Goal: Task Accomplishment & Management: Manage account settings

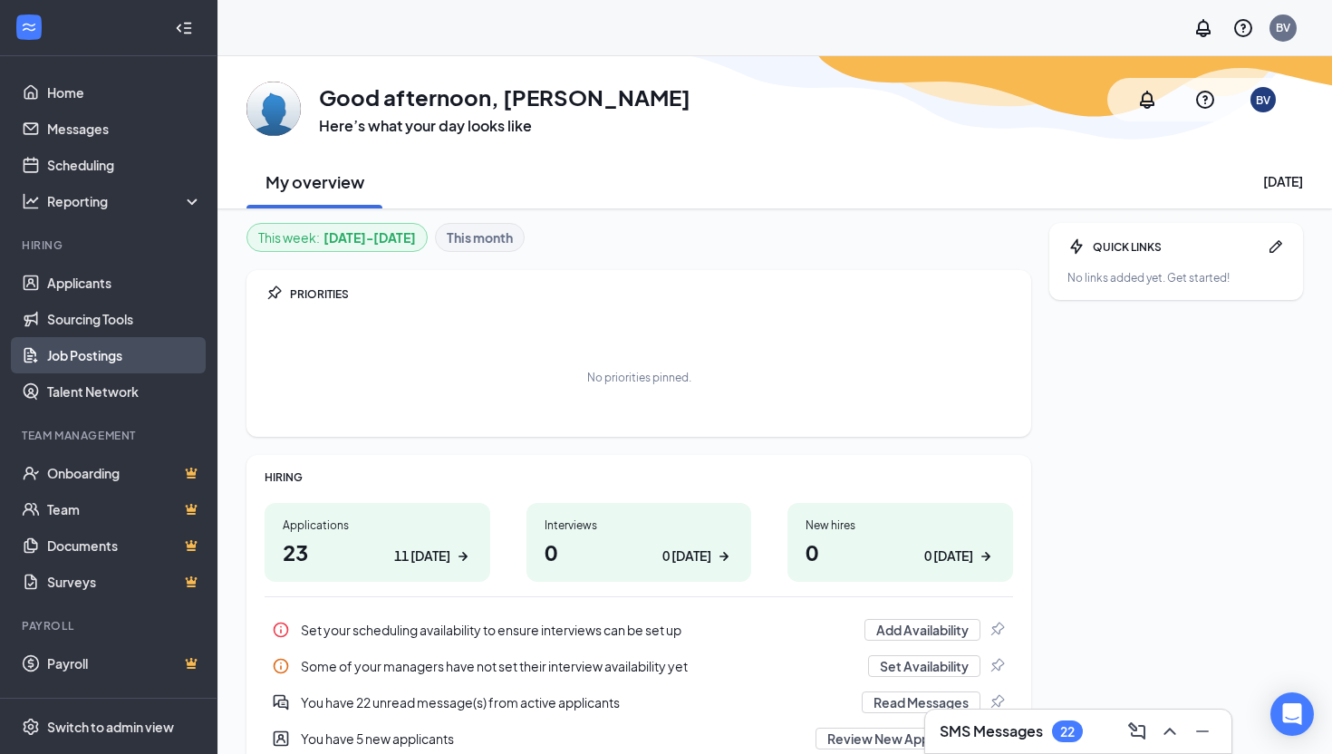
click at [151, 353] on link "Job Postings" at bounding box center [124, 355] width 155 height 36
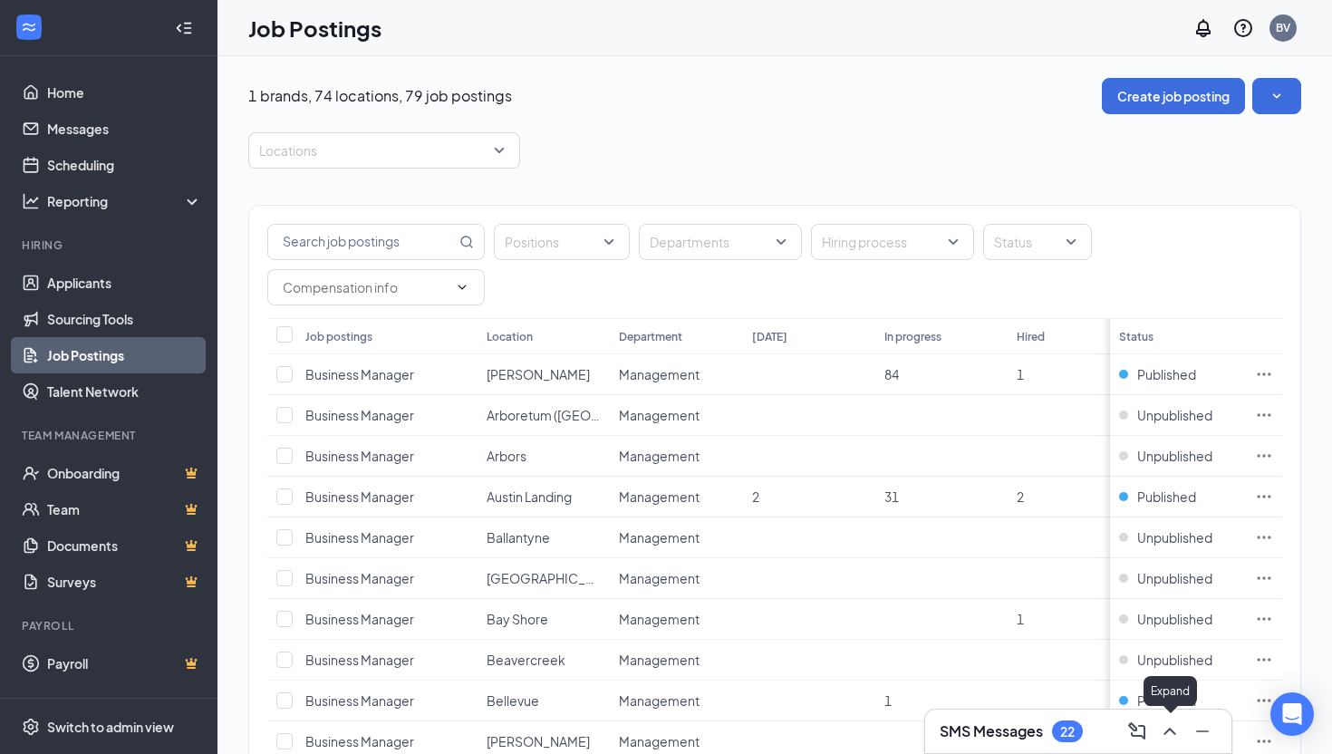
click at [1159, 730] on icon "ChevronUp" at bounding box center [1170, 732] width 22 height 22
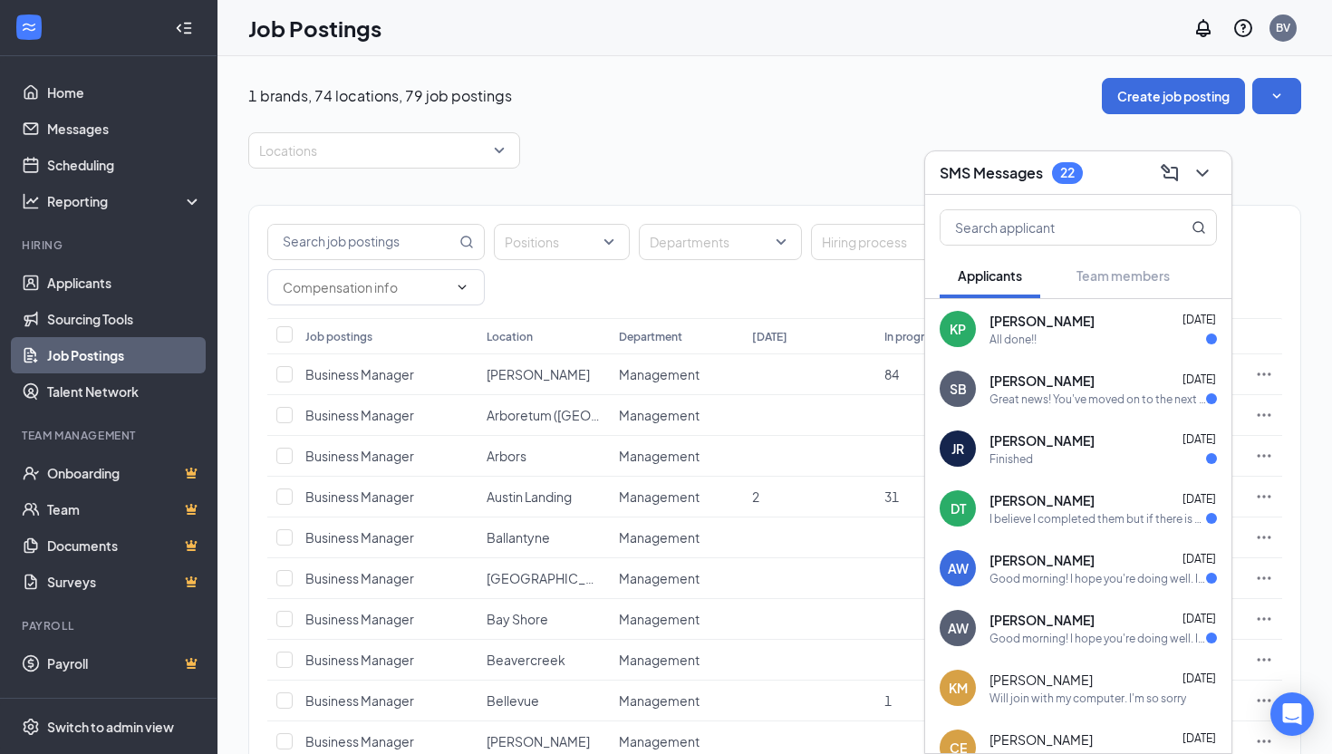
click at [1093, 332] on div "All done!!" at bounding box center [1103, 339] width 227 height 15
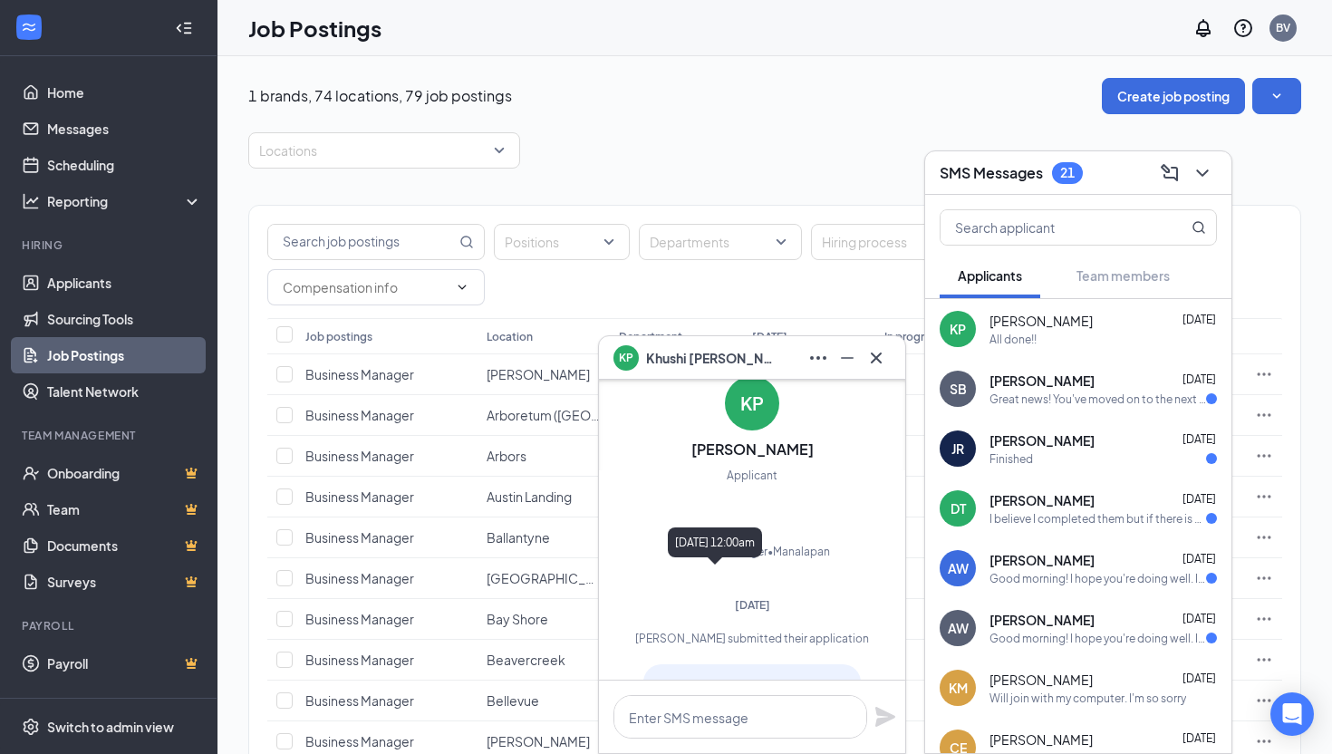
scroll to position [-266, 0]
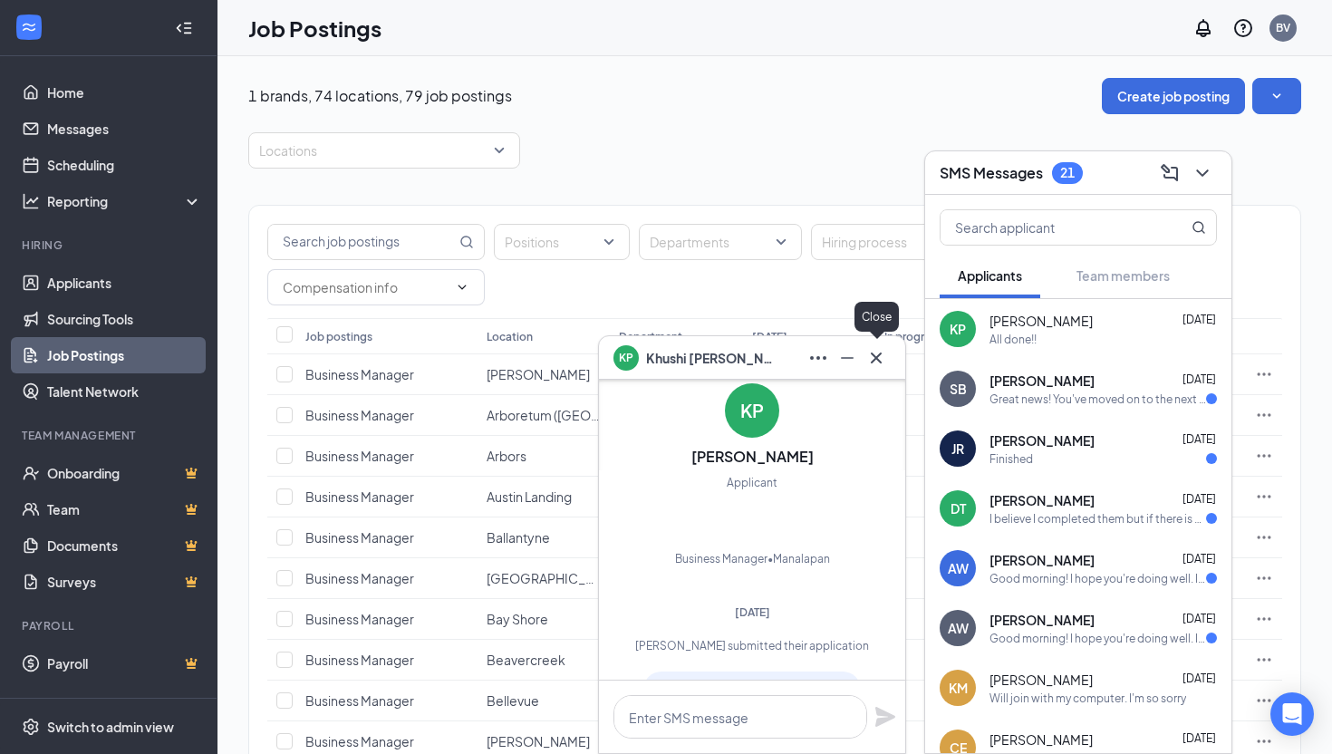
click at [884, 359] on icon "Cross" at bounding box center [877, 358] width 22 height 22
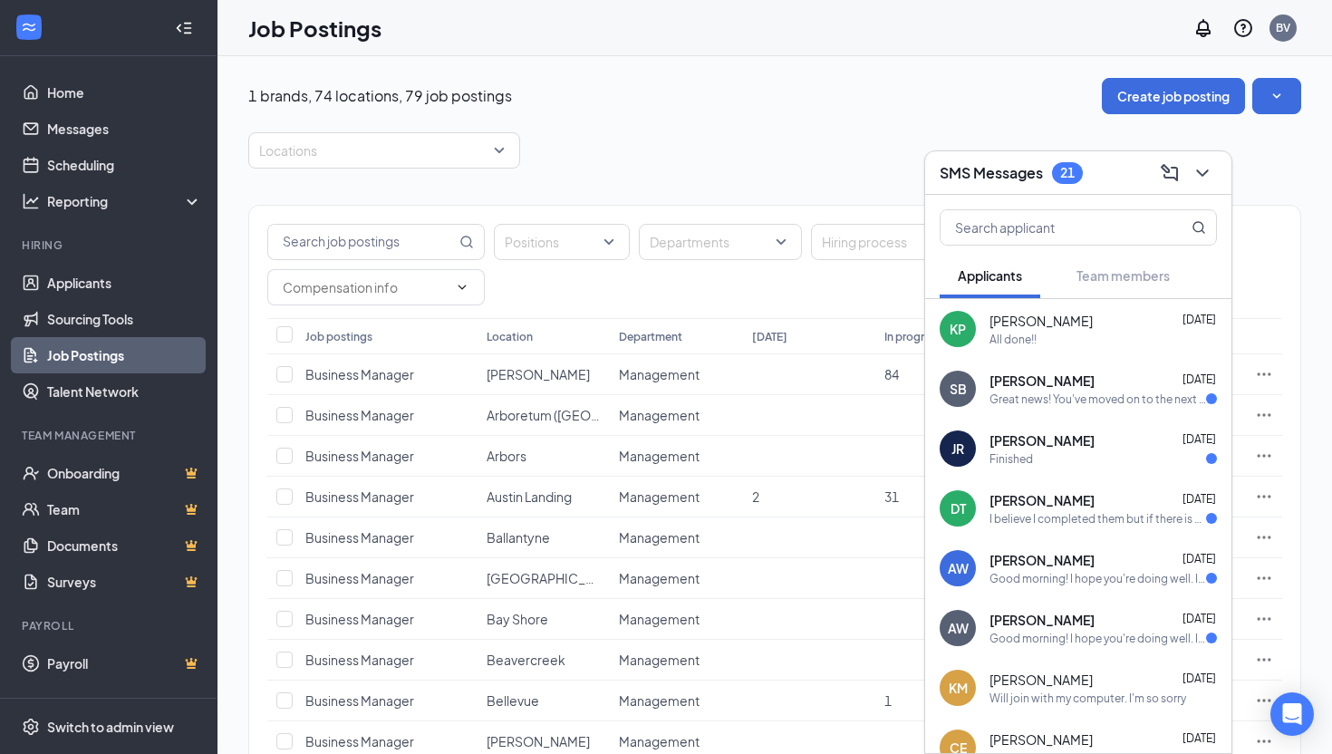
click at [1205, 183] on button at bounding box center [1202, 173] width 29 height 29
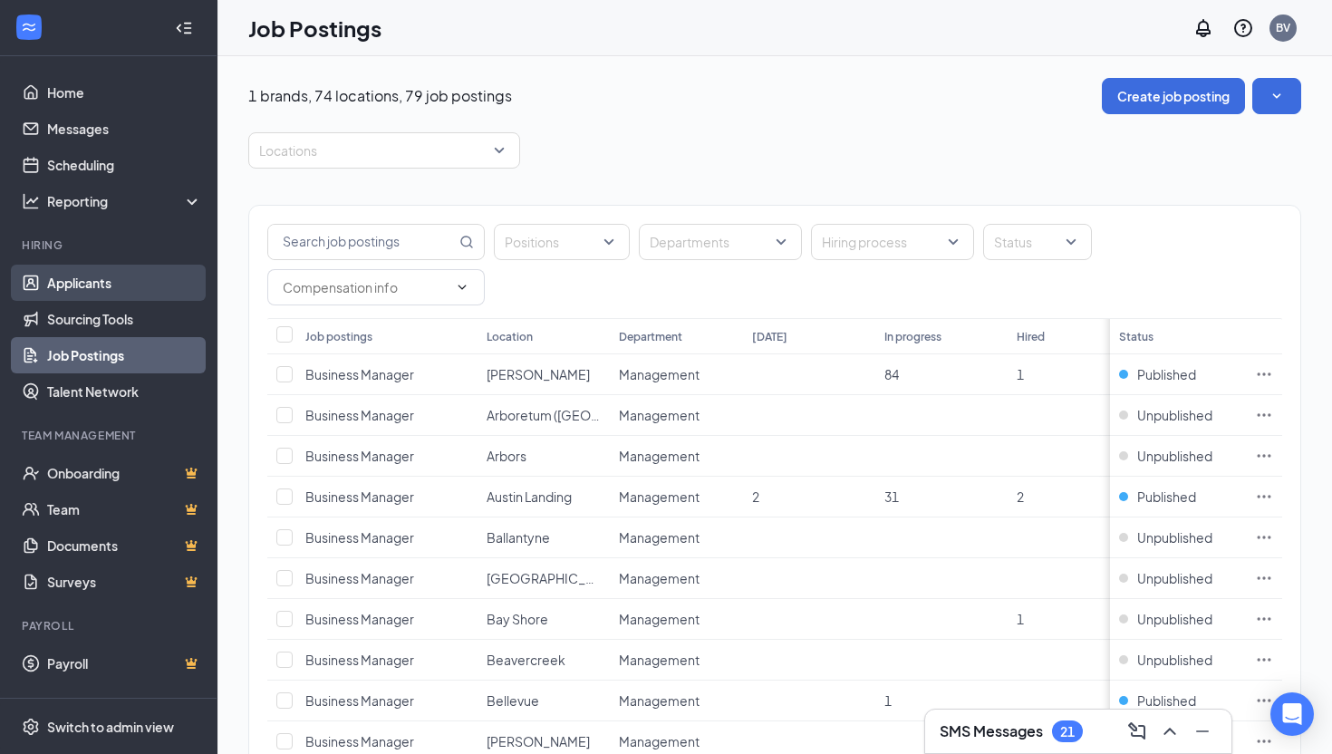
click at [141, 281] on link "Applicants" at bounding box center [124, 283] width 155 height 36
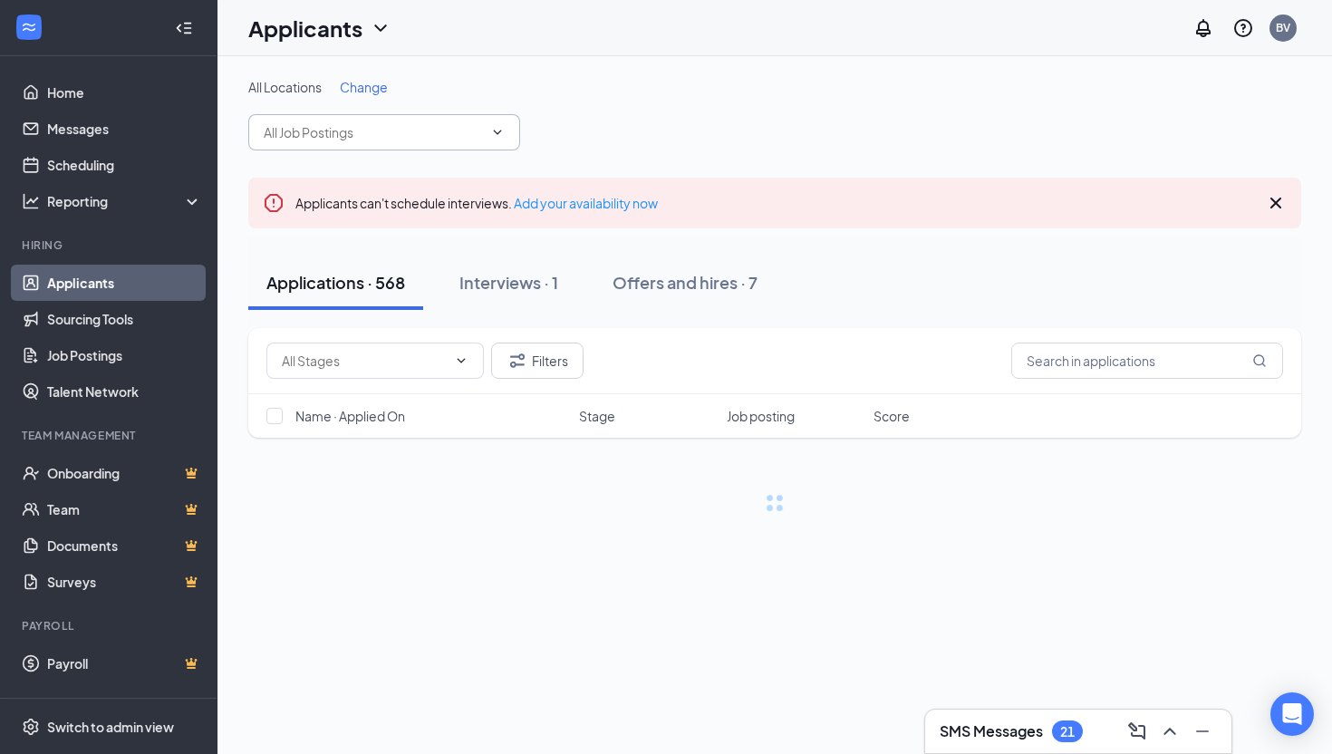
click at [382, 132] on input "text" at bounding box center [373, 132] width 219 height 20
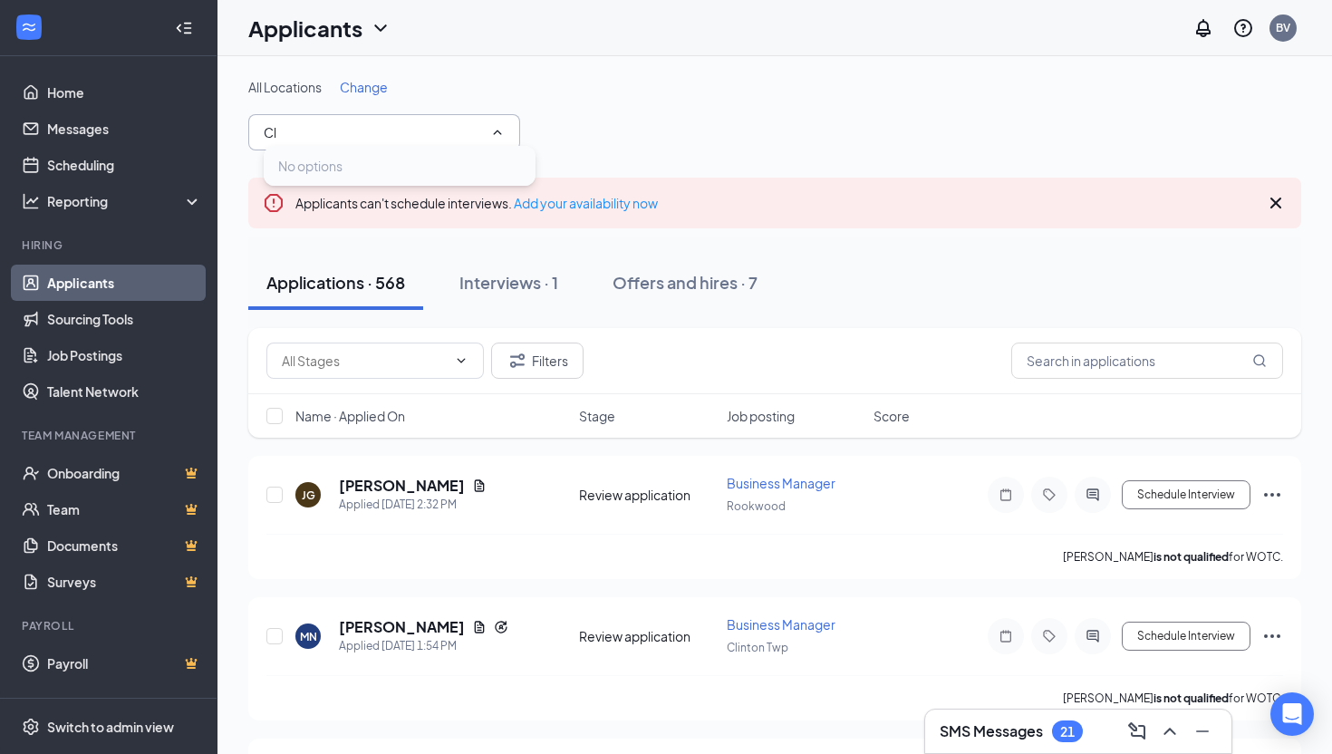
type input "C"
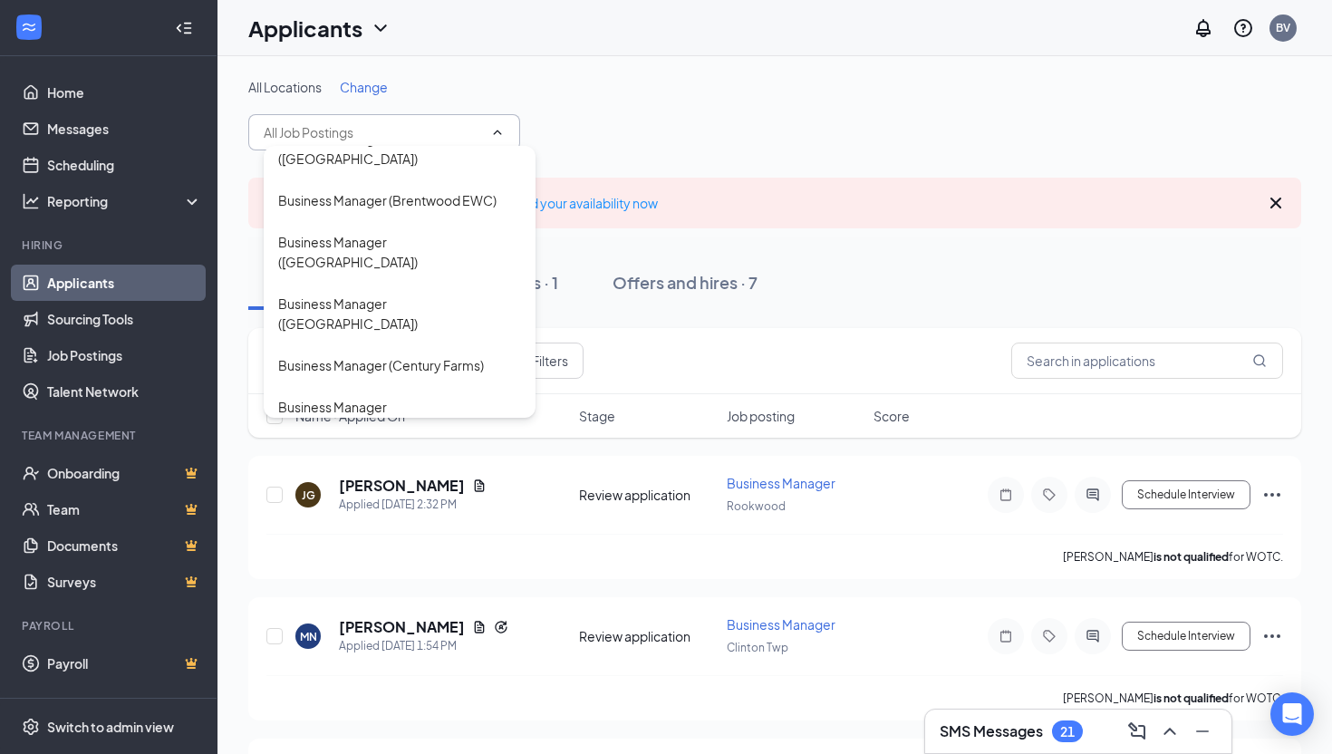
scroll to position [638, 0]
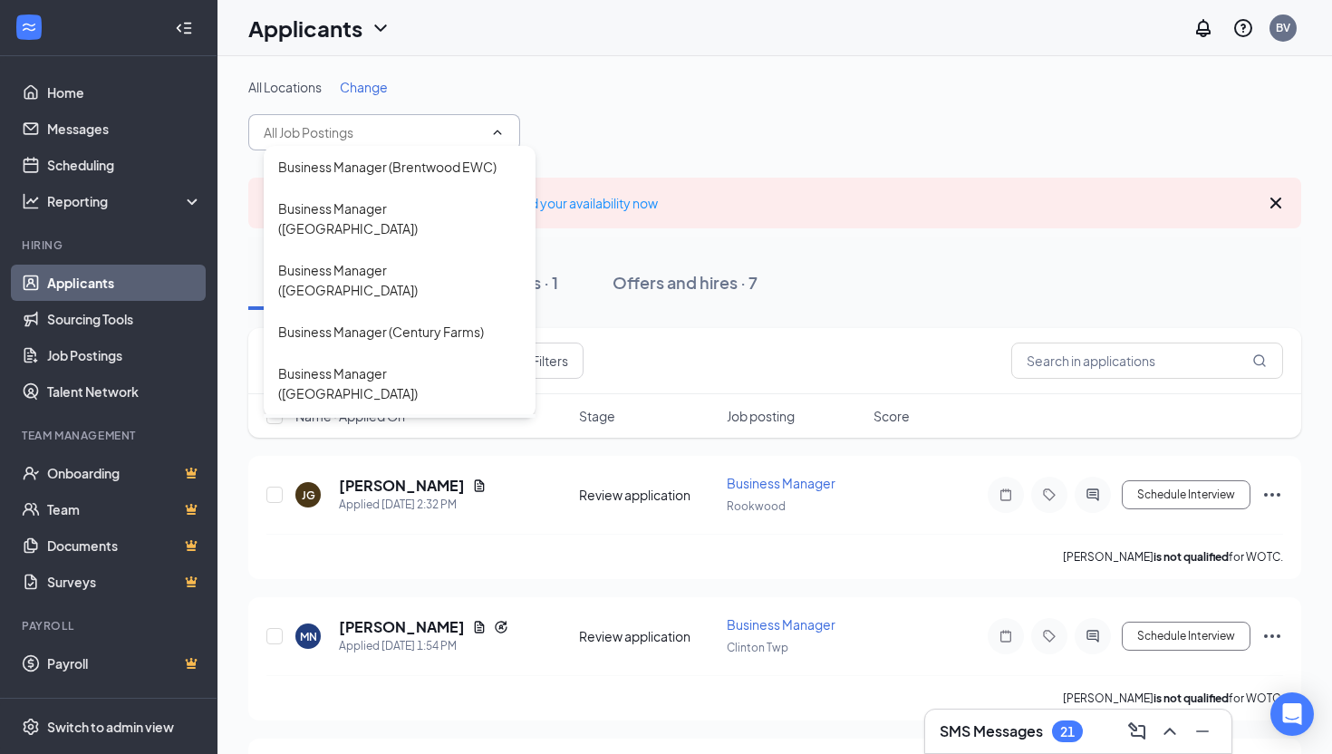
click at [459, 425] on div "Business Manager ([PERSON_NAME])" at bounding box center [388, 435] width 221 height 20
type input "Business Manager ([PERSON_NAME])"
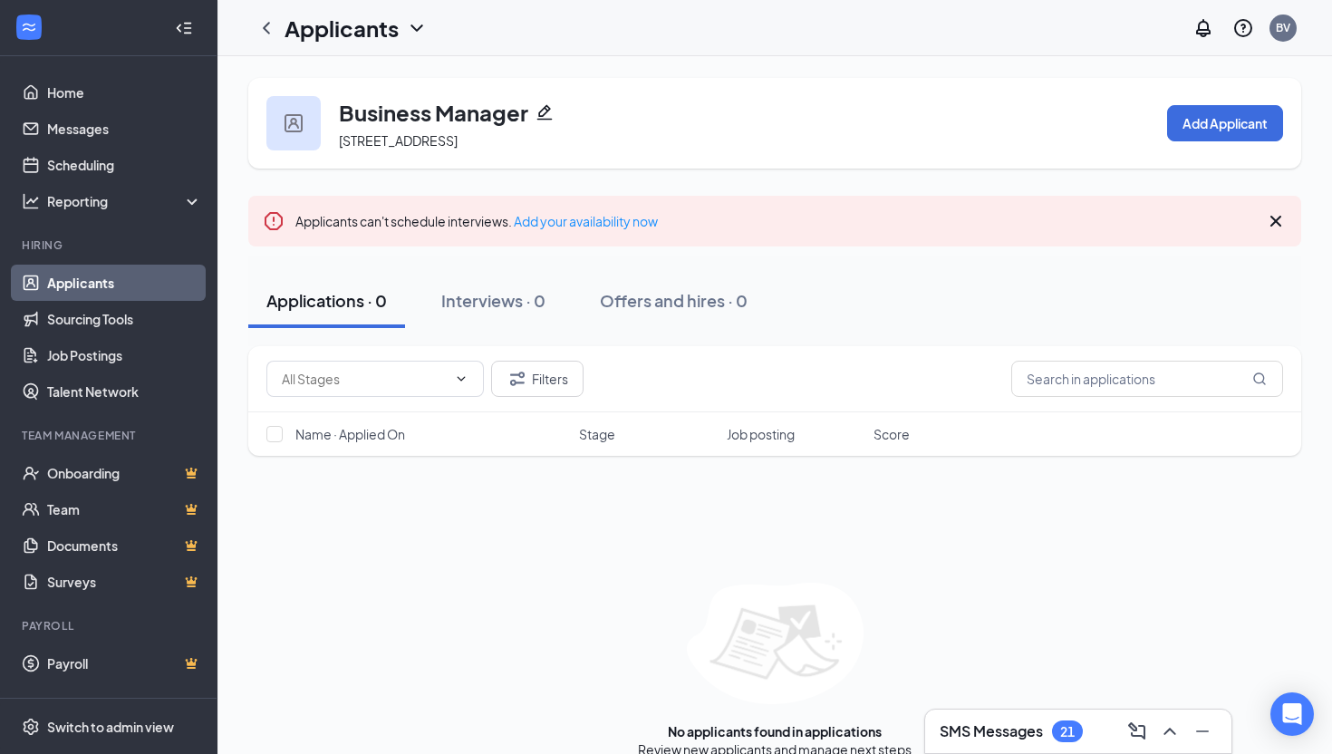
click at [177, 279] on link "Applicants" at bounding box center [124, 283] width 155 height 36
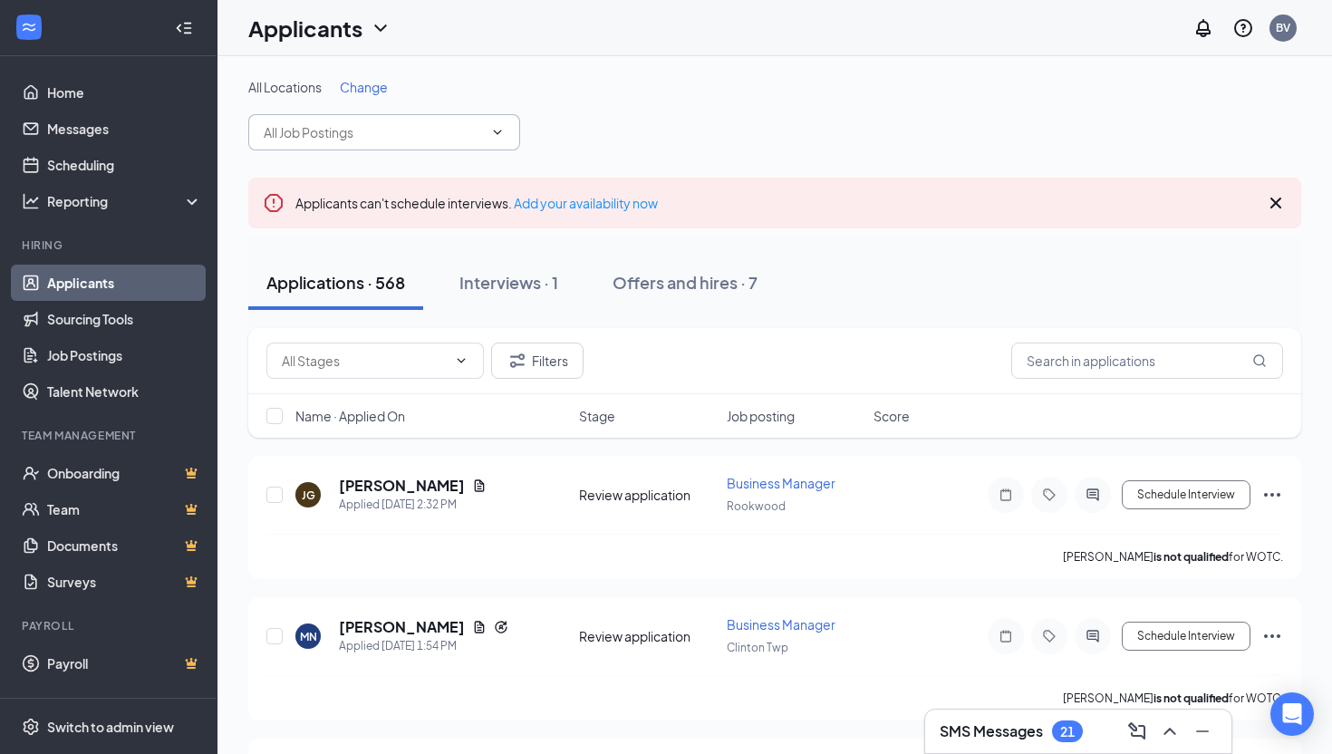
click at [374, 138] on input "text" at bounding box center [373, 132] width 219 height 20
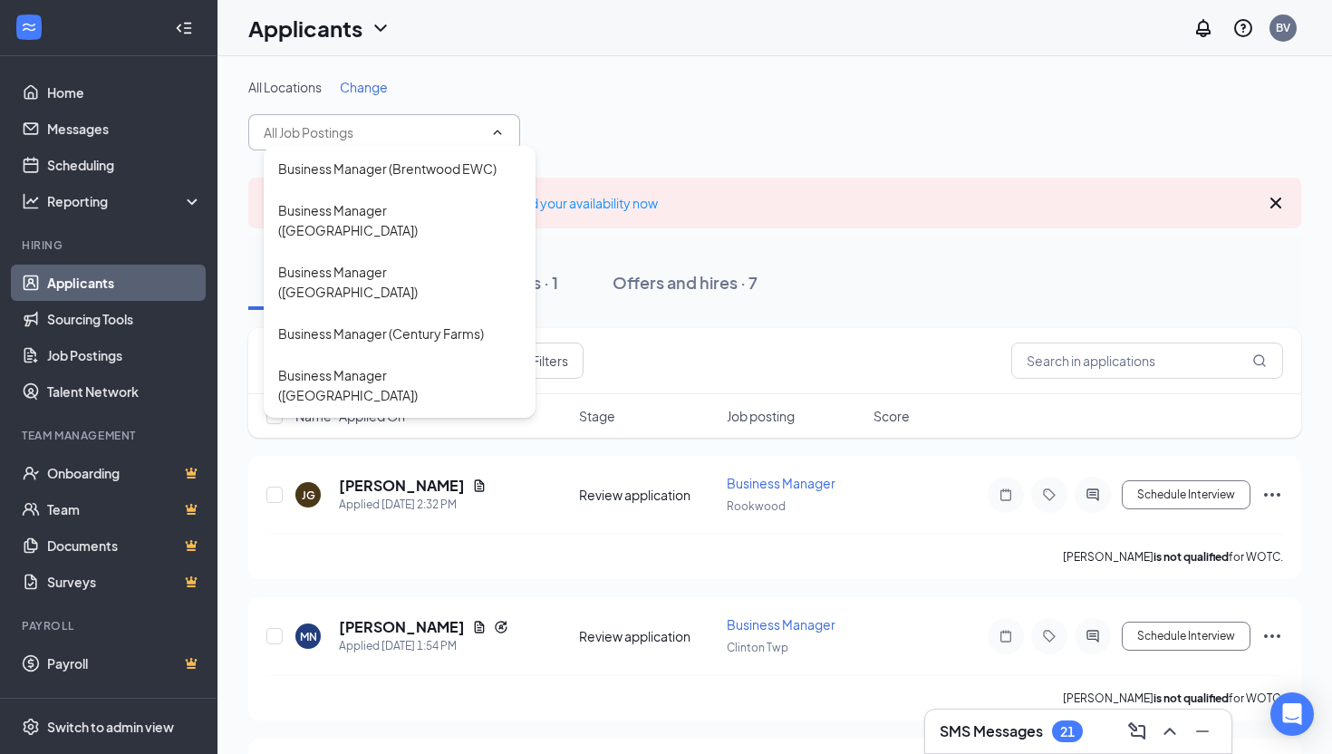
scroll to position [625, 0]
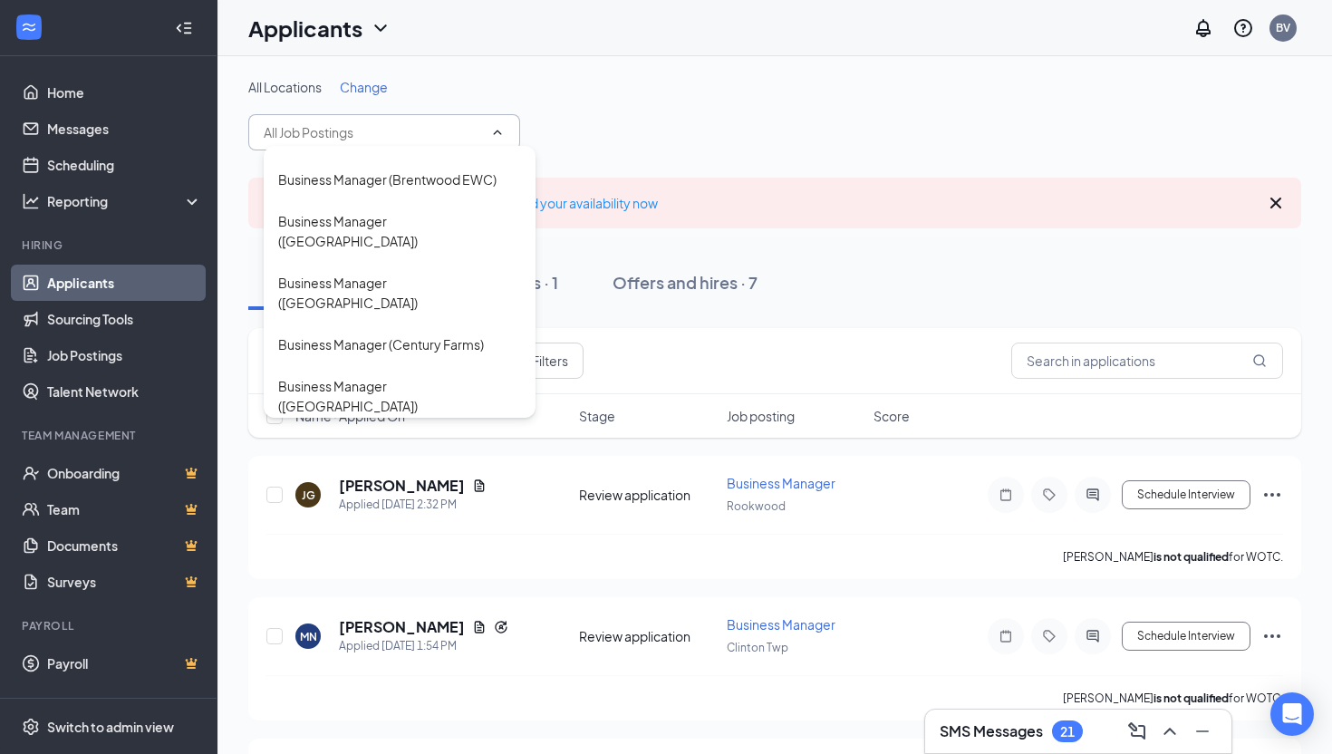
click at [389, 469] on div "Business Manager ([PERSON_NAME])" at bounding box center [400, 490] width 272 height 42
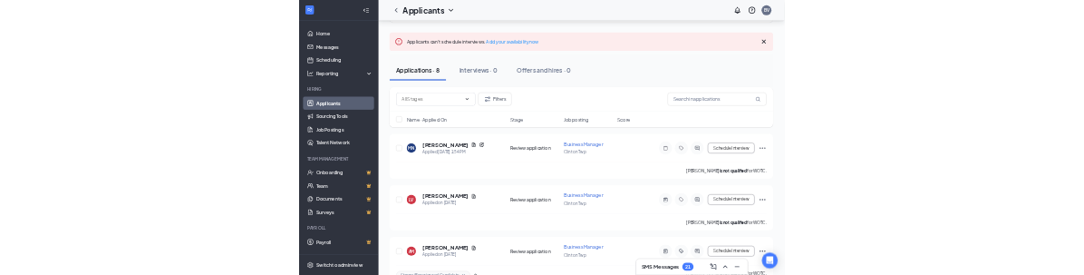
scroll to position [96, 0]
